Goal: Information Seeking & Learning: Find specific page/section

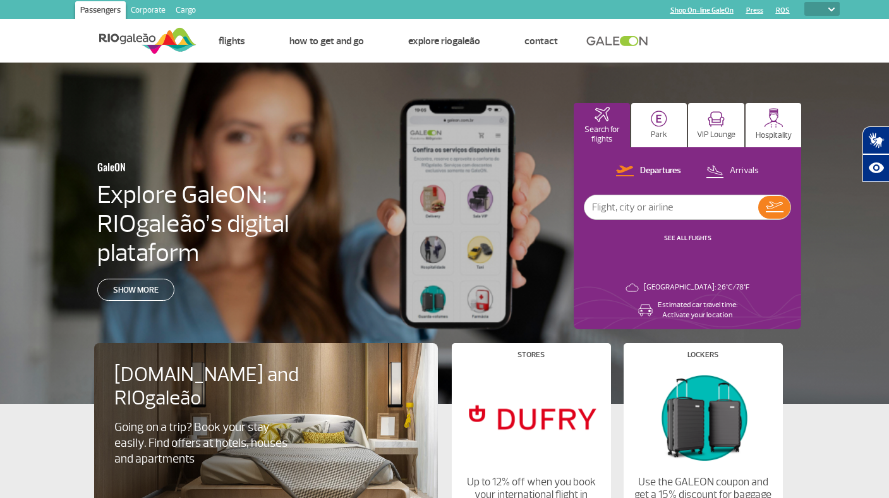
click at [832, 8] on img at bounding box center [831, 10] width 6 height 4
click at [833, 9] on img at bounding box center [831, 10] width 6 height 4
click at [832, 11] on select "PT ENG ESP" at bounding box center [821, 9] width 35 height 14
select select "pt-BR"
click at [804, 2] on select "PT ENG ESP" at bounding box center [821, 9] width 35 height 14
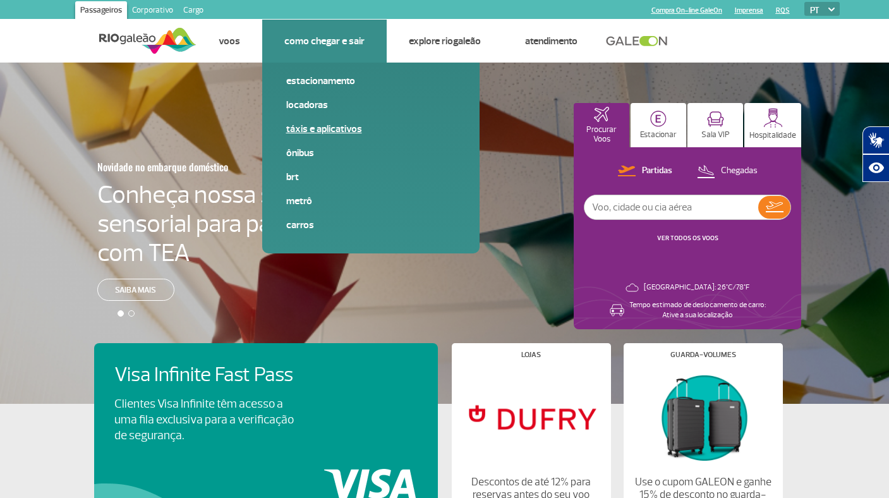
click at [330, 131] on link "Táxis e aplicativos" at bounding box center [370, 129] width 169 height 14
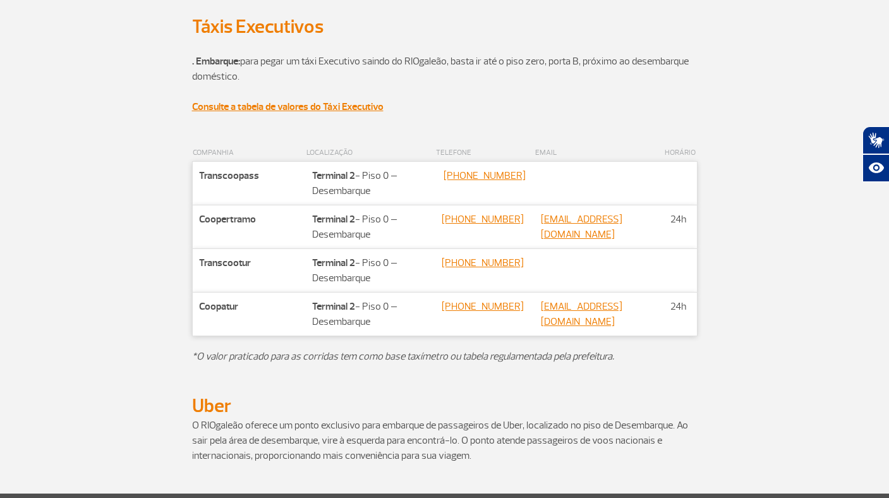
scroll to position [631, 0]
